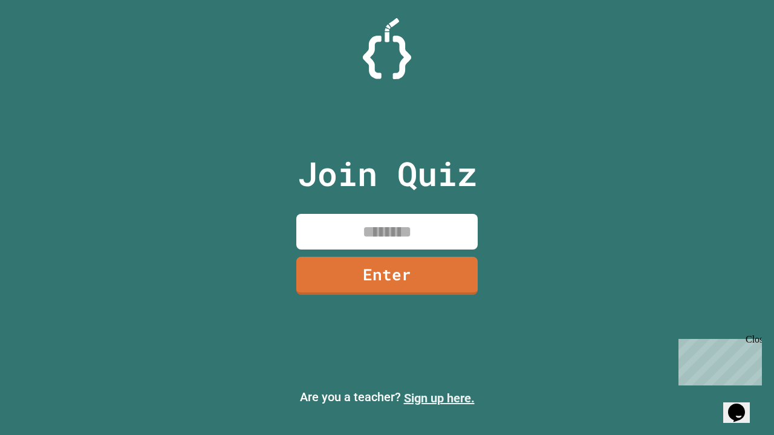
click at [439, 398] on link "Sign up here." at bounding box center [439, 398] width 71 height 15
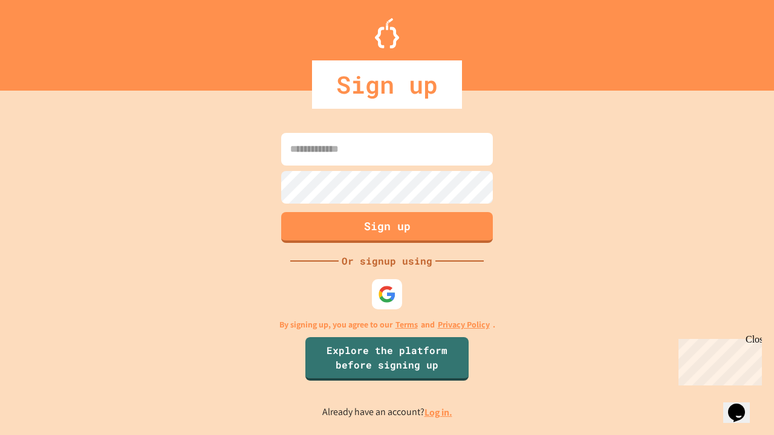
click at [439, 412] on link "Log in." at bounding box center [438, 412] width 28 height 13
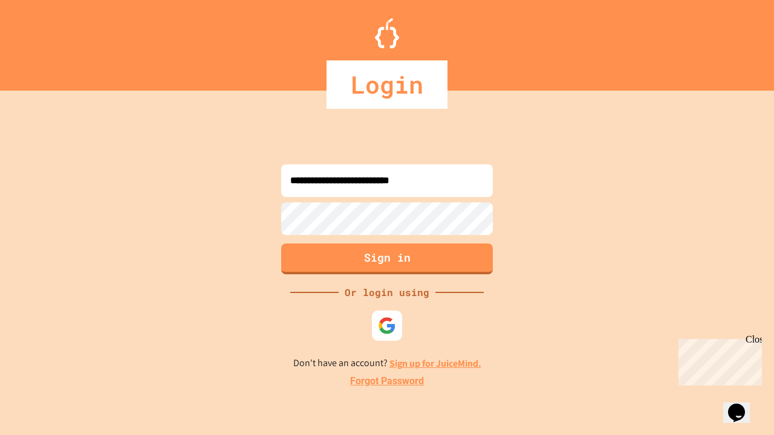
type input "**********"
